Goal: Information Seeking & Learning: Check status

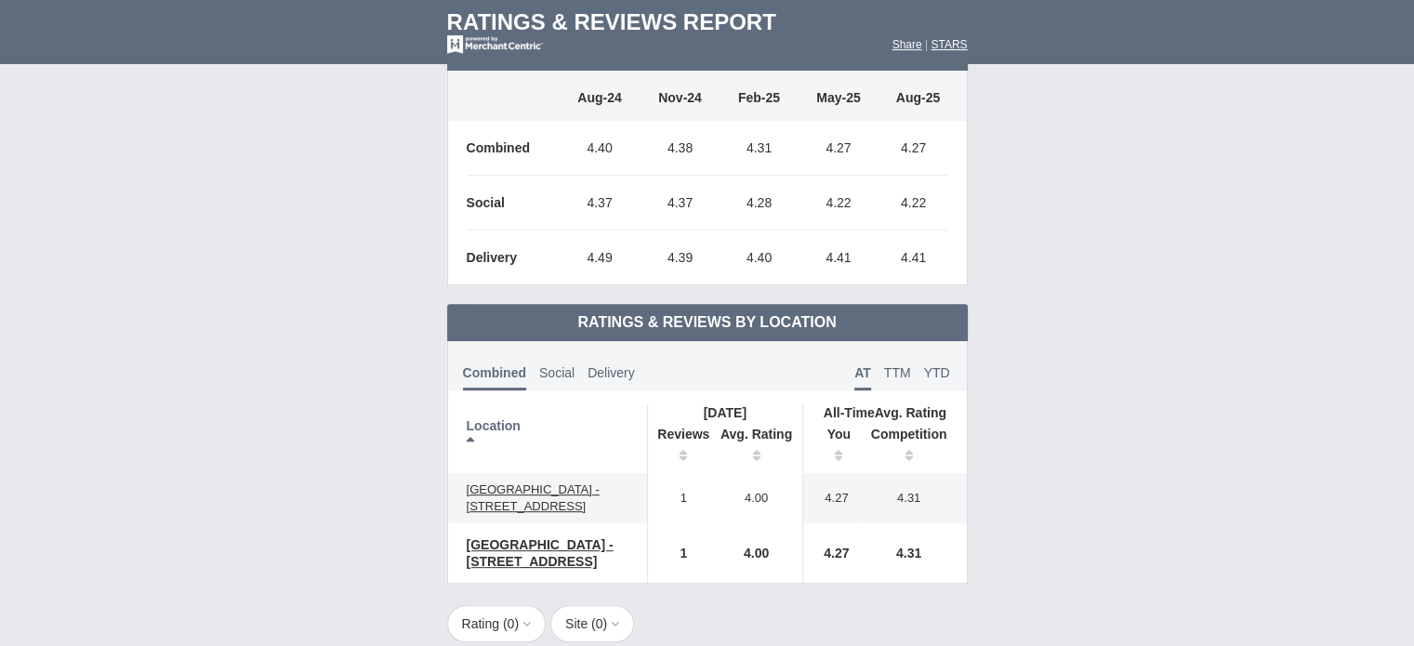
scroll to position [651, 0]
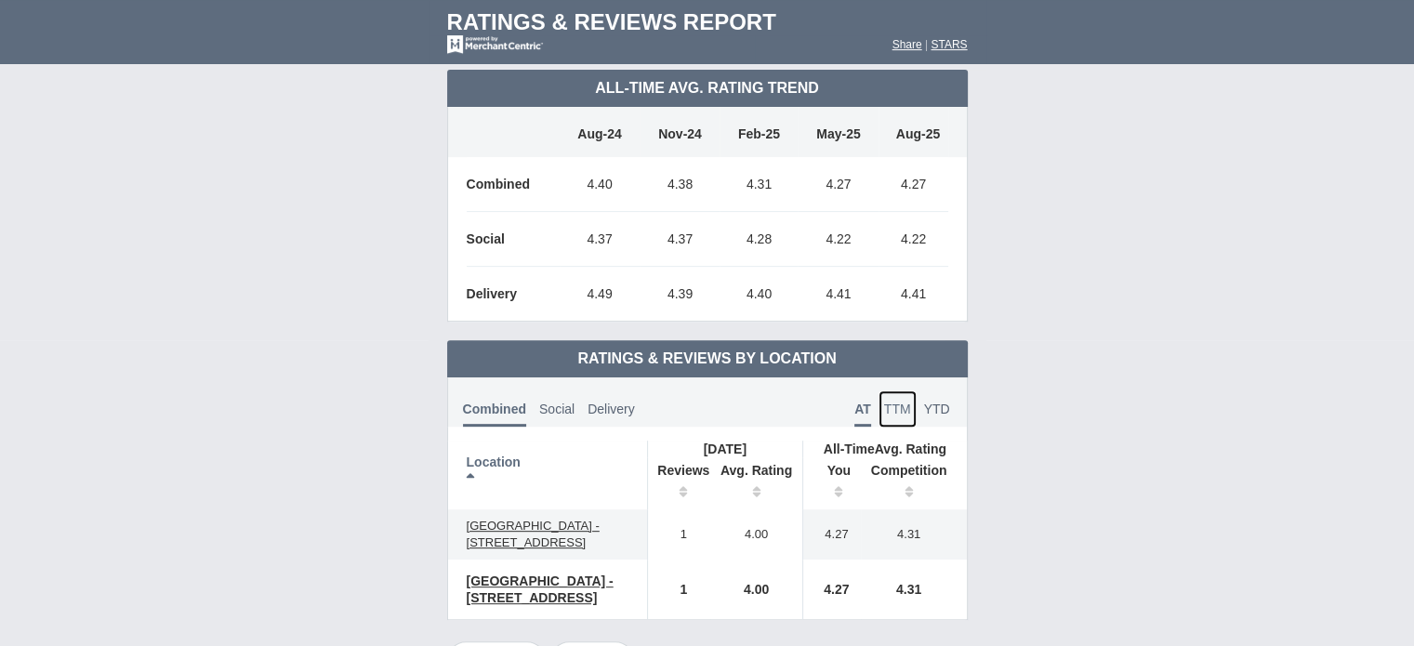
click at [890, 402] on span "TTM" at bounding box center [897, 409] width 27 height 15
click at [941, 402] on span "YTD" at bounding box center [937, 409] width 26 height 15
click at [903, 402] on span "TTM" at bounding box center [897, 409] width 27 height 15
click at [866, 402] on span "AT" at bounding box center [863, 409] width 16 height 15
click at [746, 474] on th "Avg. Rating" at bounding box center [756, 483] width 93 height 52
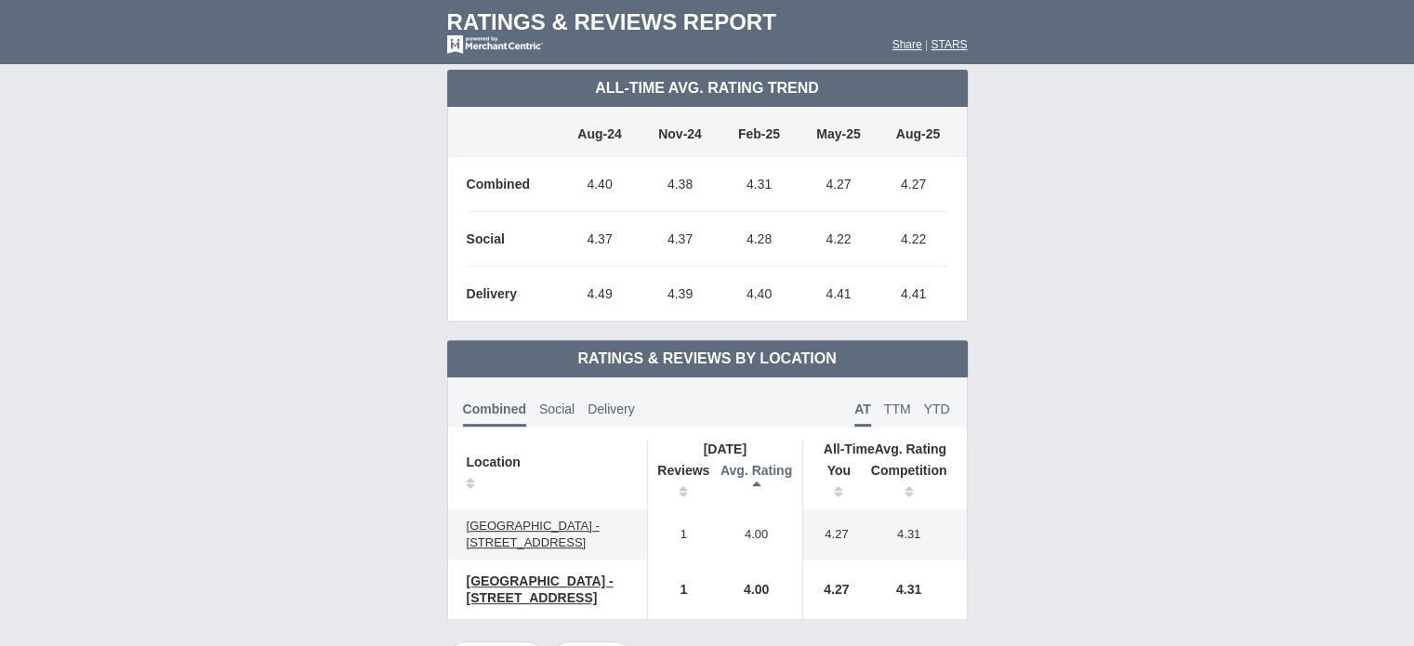
click at [753, 466] on th "Avg. Rating" at bounding box center [756, 483] width 93 height 52
click at [689, 478] on th "Reviews" at bounding box center [678, 483] width 63 height 52
click at [555, 402] on span "Social" at bounding box center [556, 409] width 35 height 15
click at [591, 402] on span "Delivery" at bounding box center [610, 409] width 47 height 15
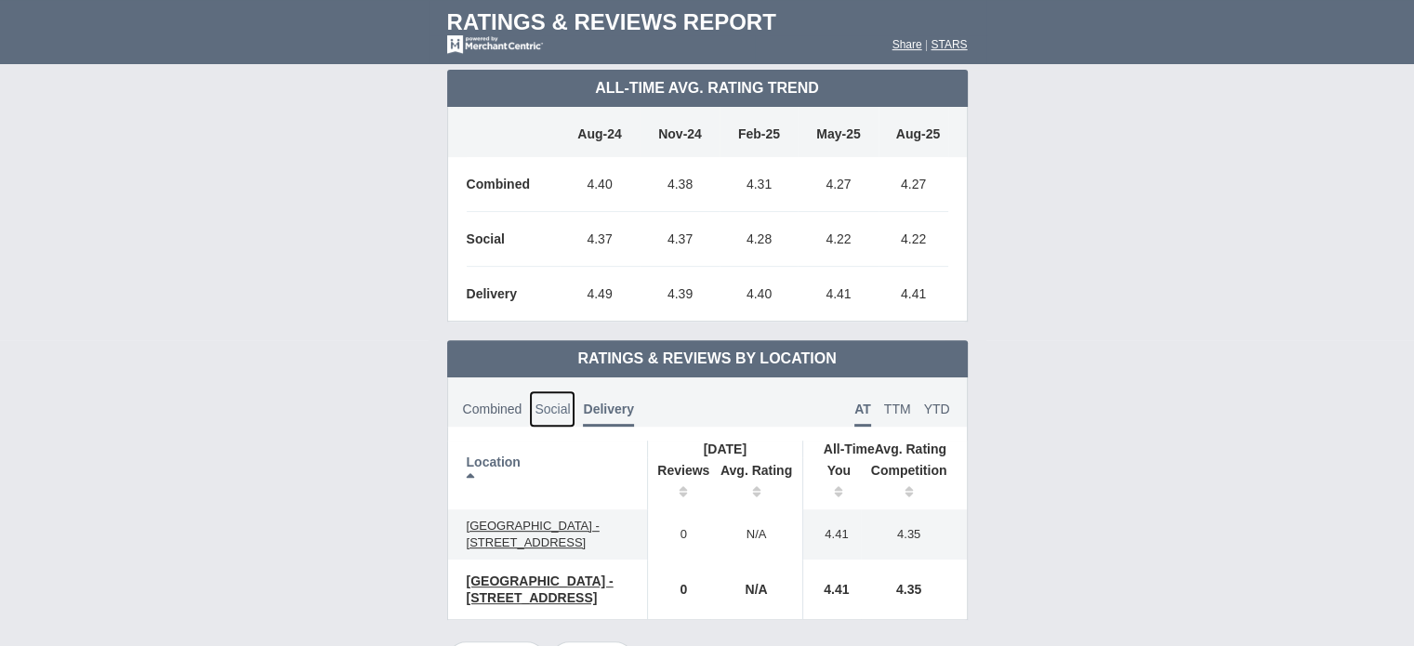
click at [558, 402] on span "Social" at bounding box center [551, 409] width 35 height 15
click at [510, 402] on span "Combined" at bounding box center [492, 409] width 59 height 15
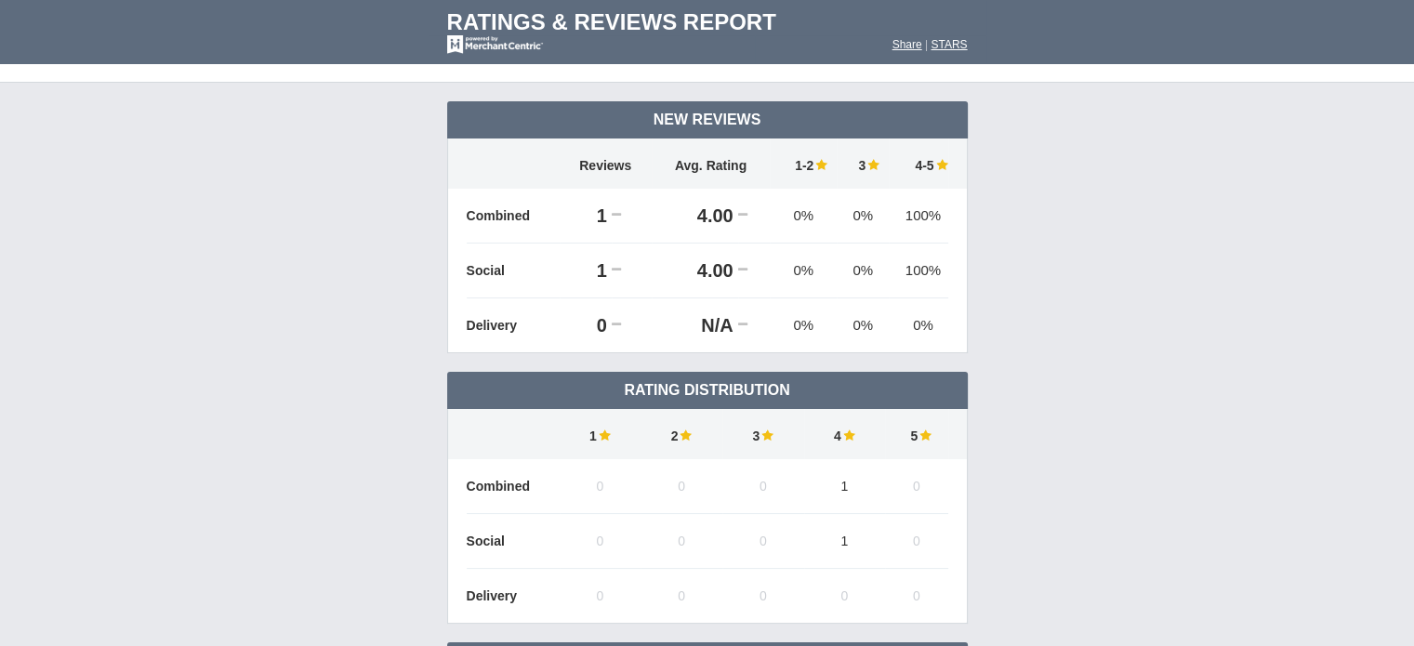
scroll to position [0, 0]
